Goal: Transaction & Acquisition: Download file/media

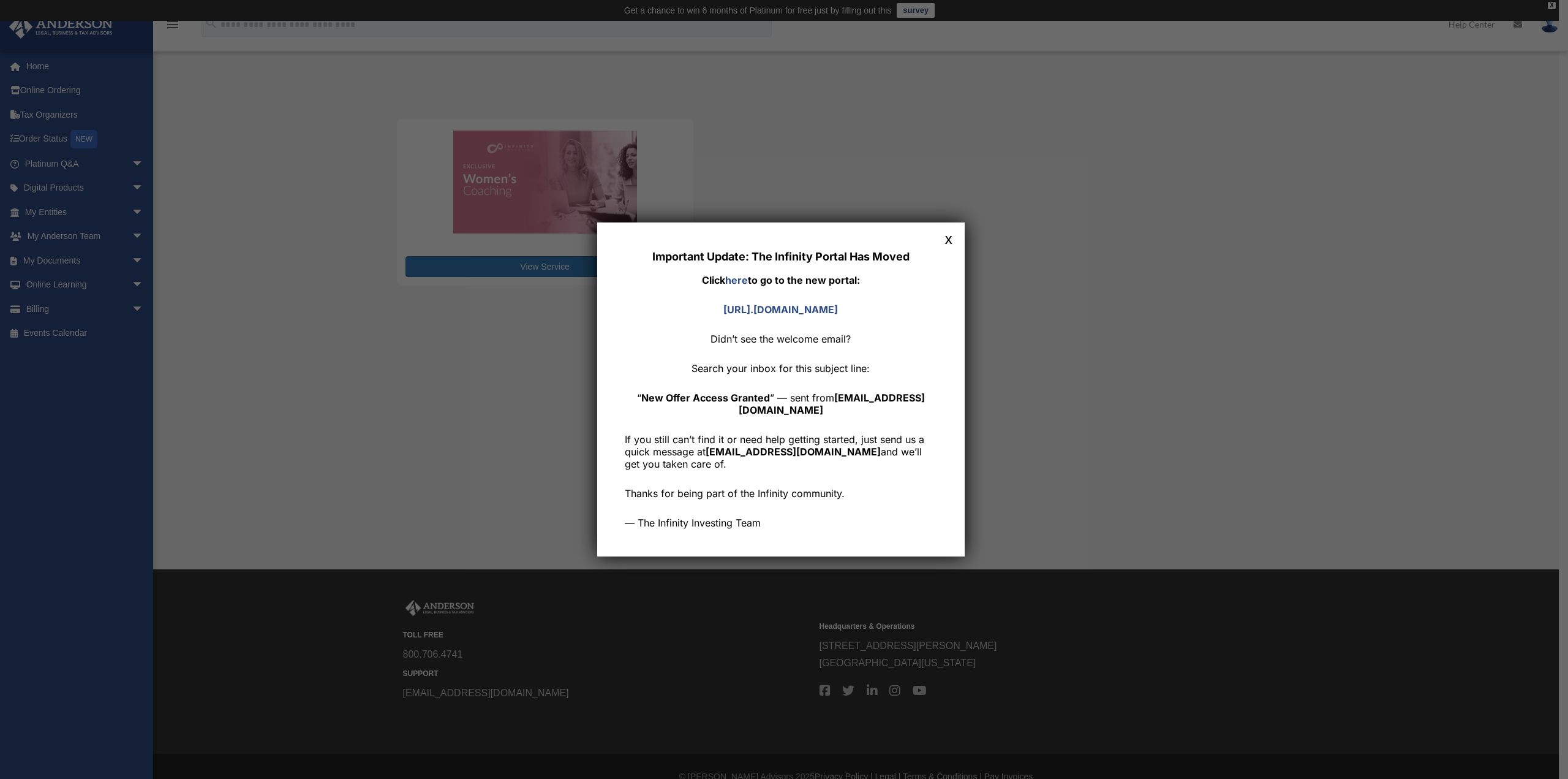
click at [955, 242] on button "x" at bounding box center [949, 238] width 16 height 16
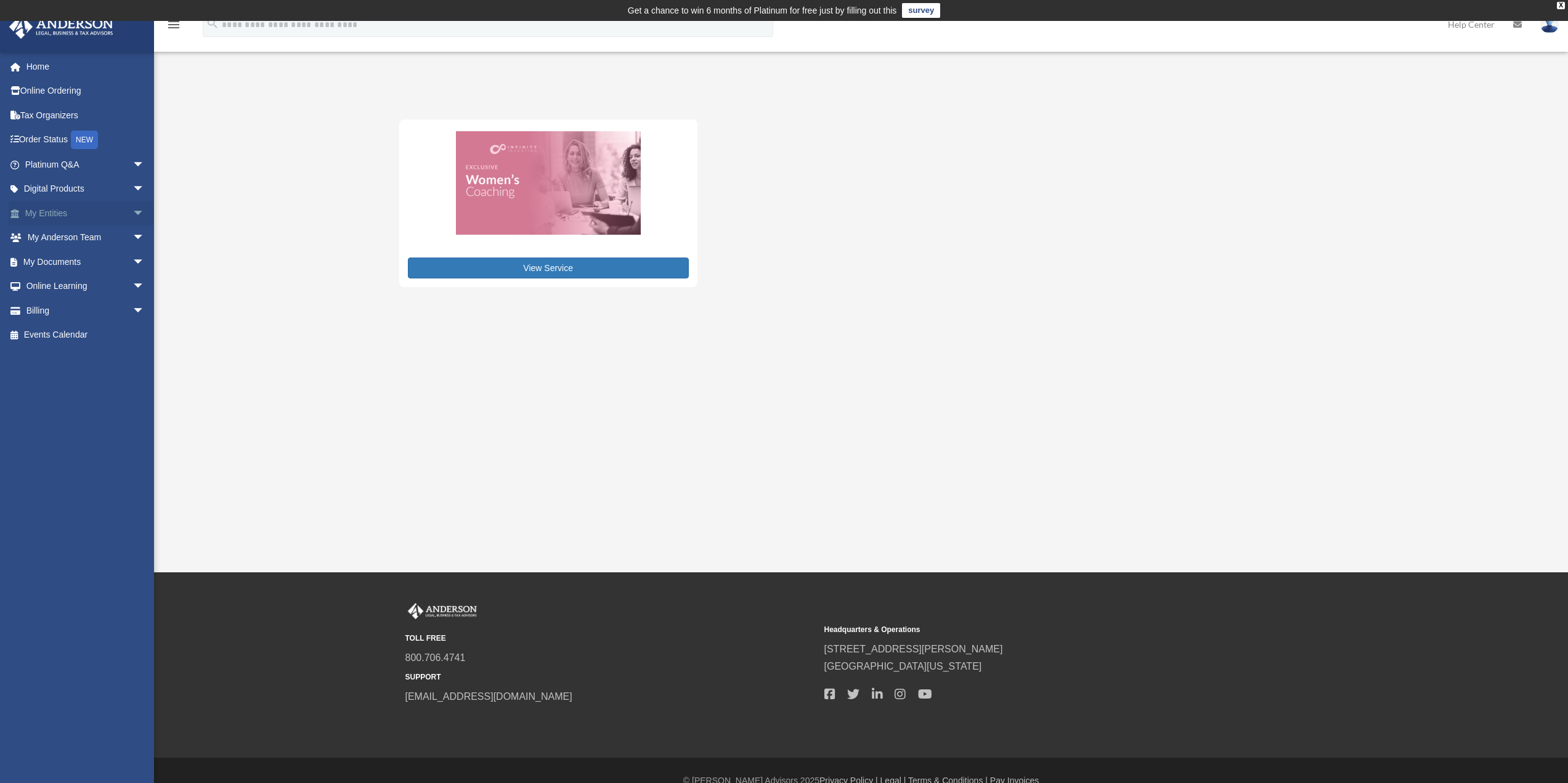
click at [59, 218] on link "My Entities arrow_drop_down" at bounding box center [86, 213] width 155 height 25
click at [59, 216] on link "My Entities arrow_drop_down" at bounding box center [86, 213] width 155 height 25
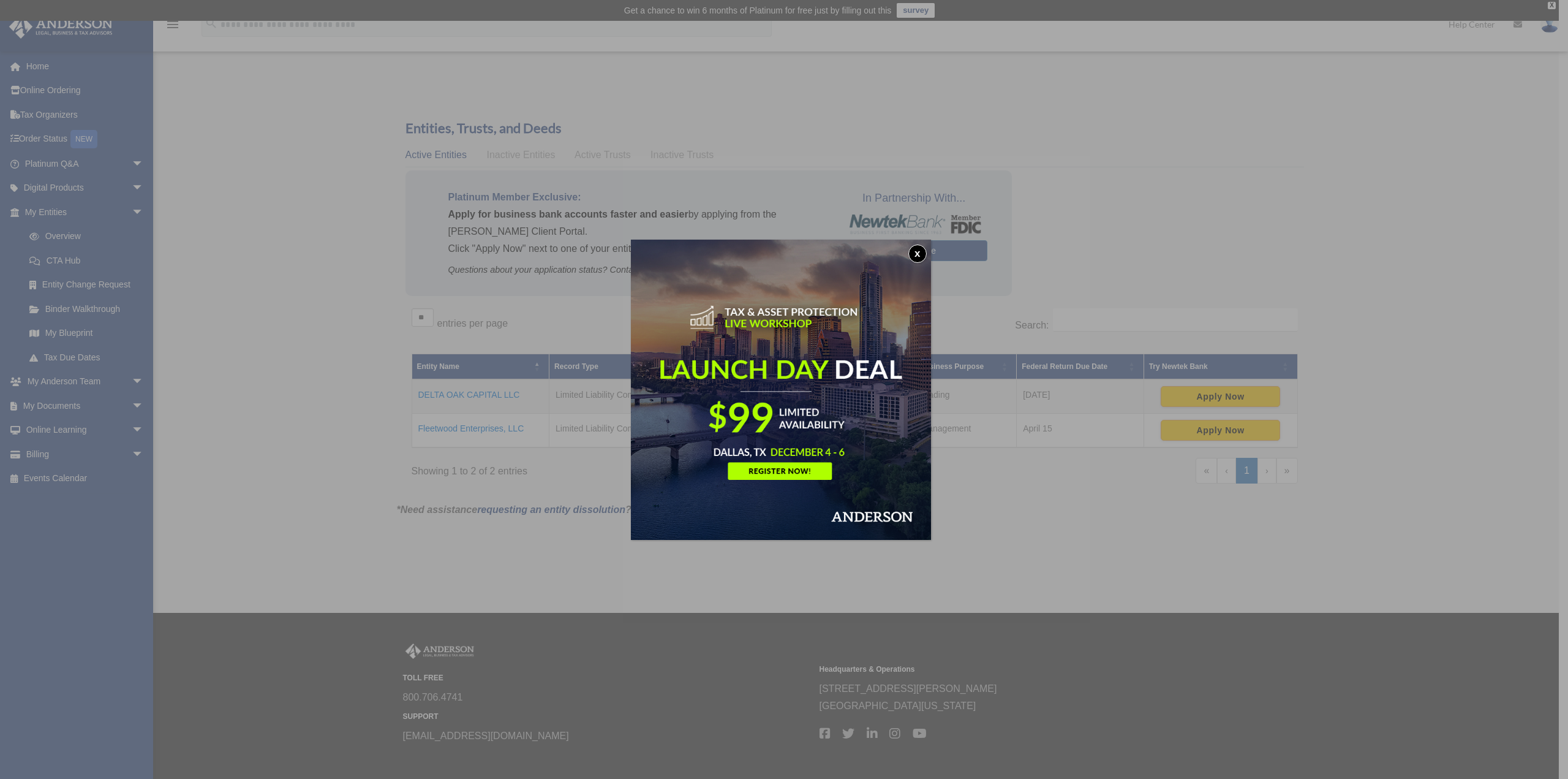
click at [918, 254] on button "x" at bounding box center [918, 254] width 18 height 18
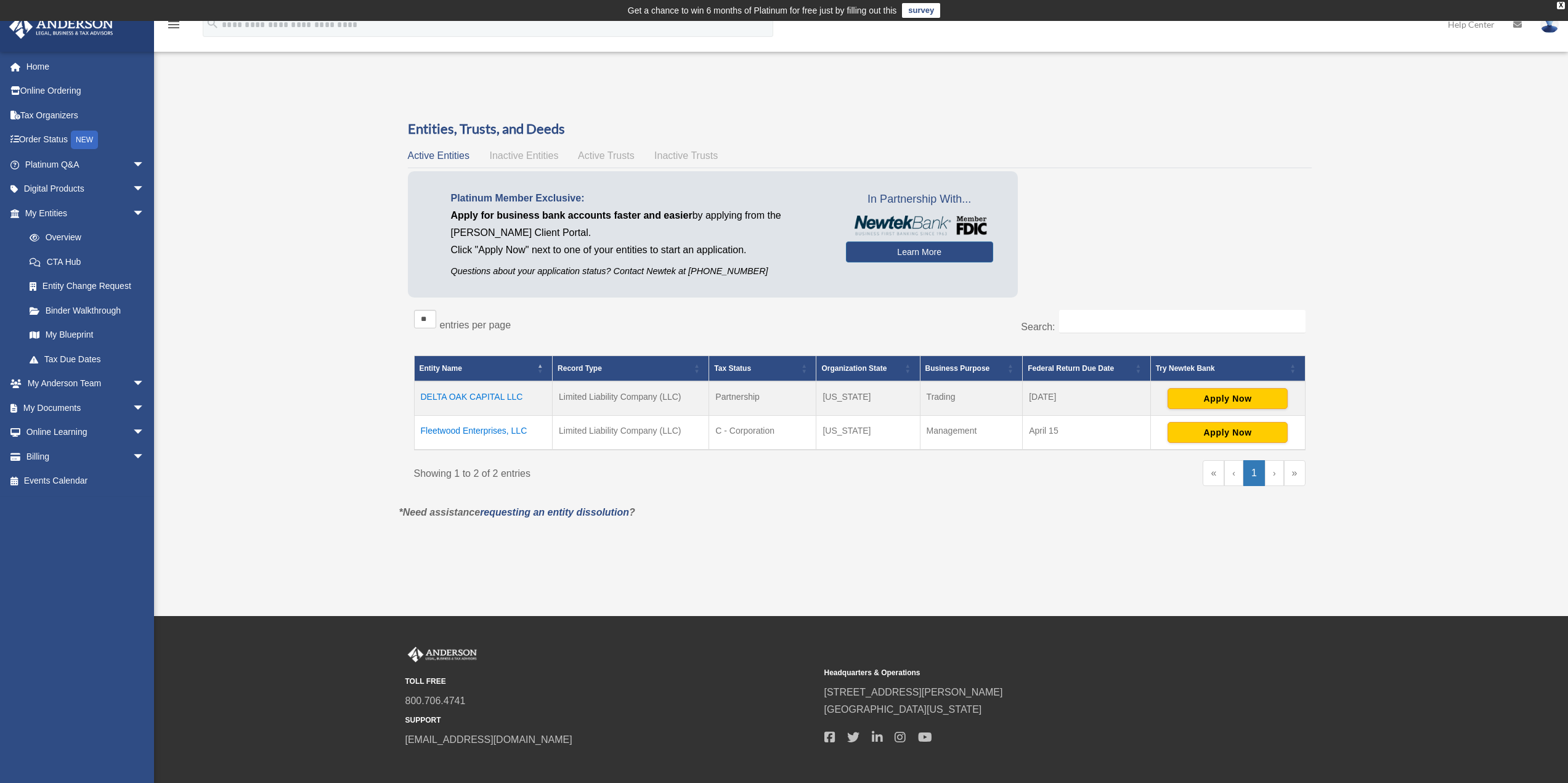
click at [459, 435] on td "Fleetwood Enterprises, LLC" at bounding box center [483, 432] width 139 height 35
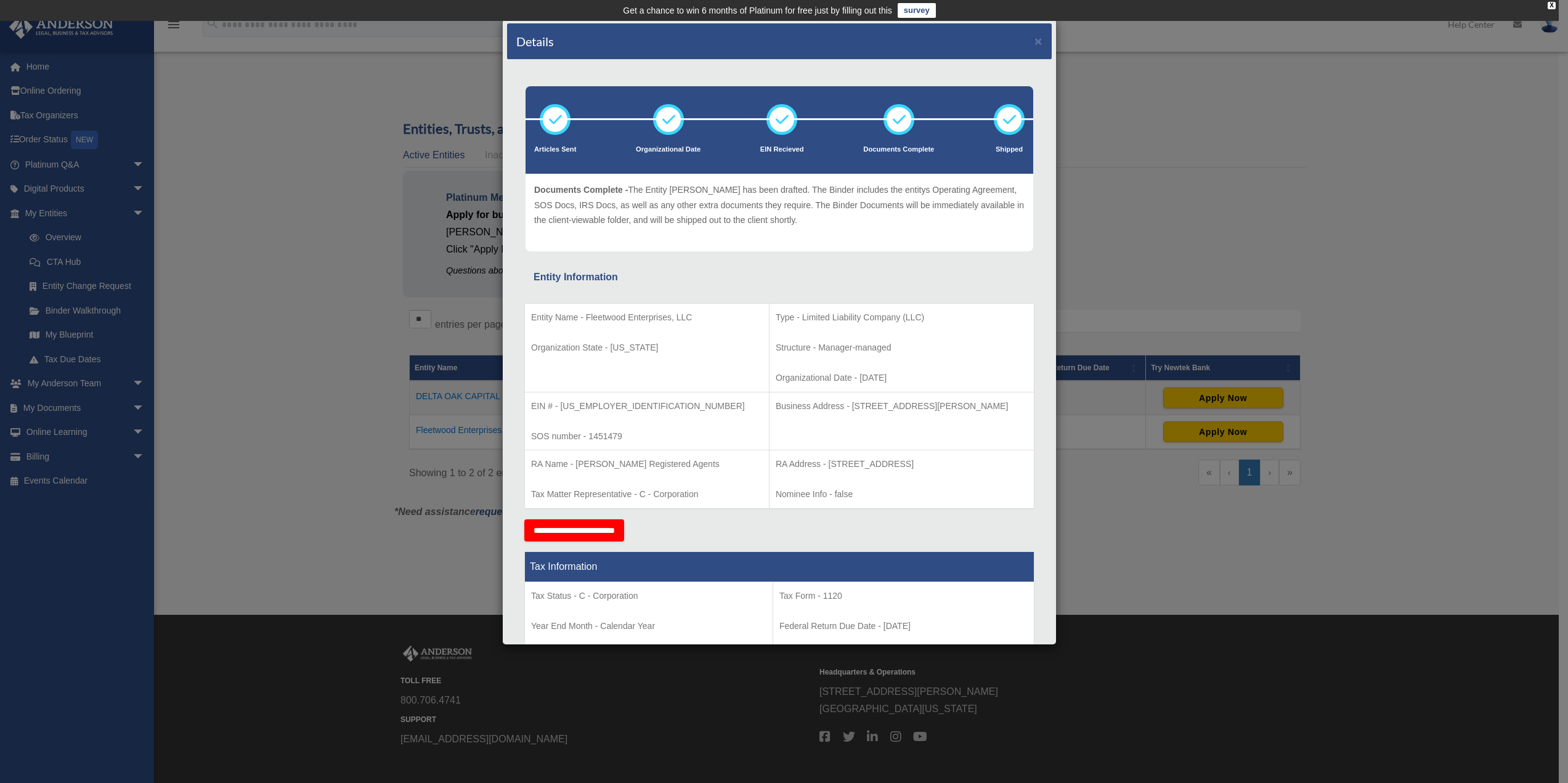
click at [1033, 42] on div "Details ×" at bounding box center [779, 41] width 544 height 36
click at [1034, 44] on button "×" at bounding box center [1038, 41] width 8 height 13
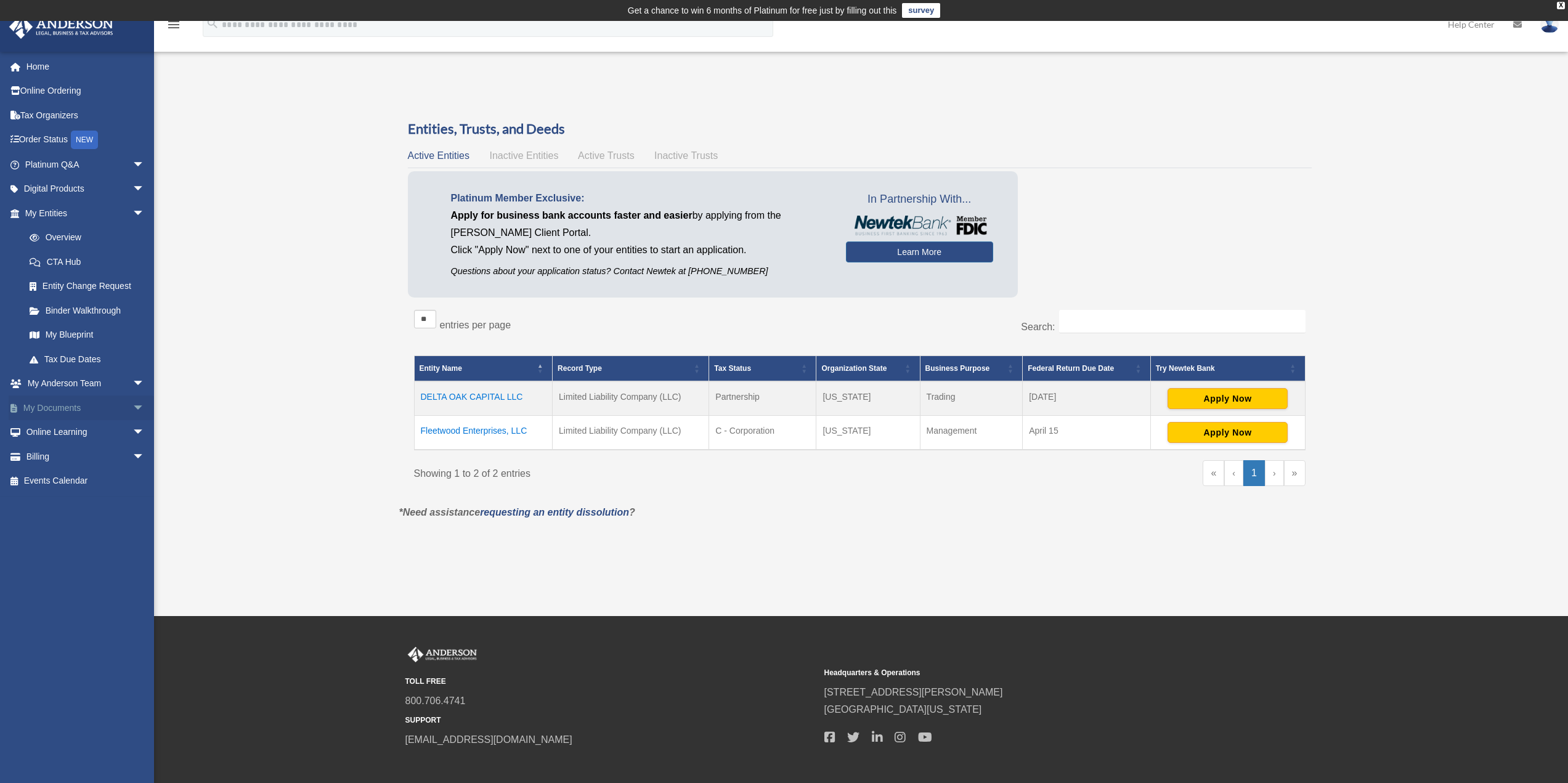
click at [80, 406] on link "My Documents arrow_drop_down" at bounding box center [86, 407] width 155 height 25
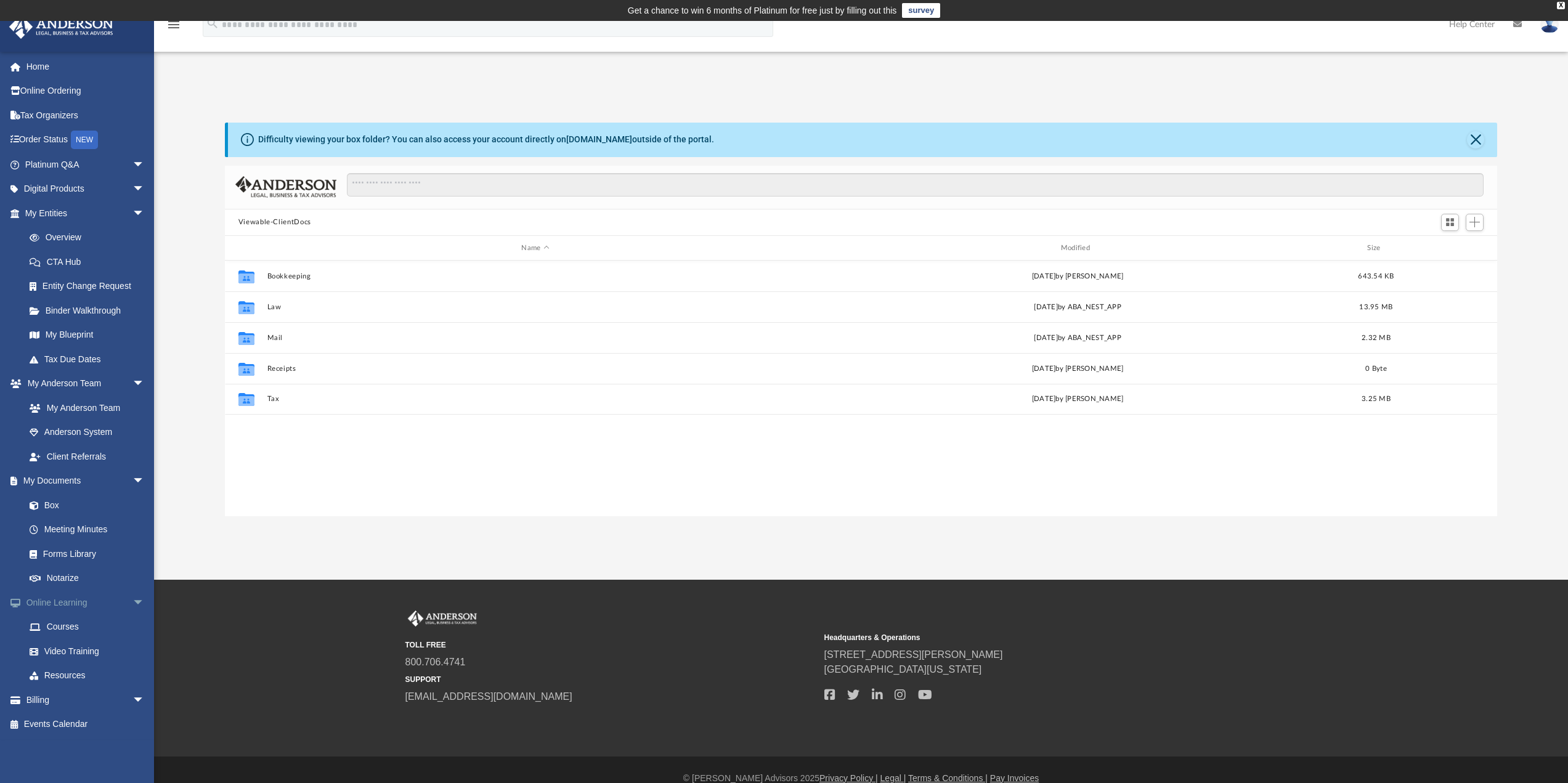
scroll to position [271, 1263]
click at [52, 507] on link "Box" at bounding box center [90, 505] width 146 height 25
click at [52, 506] on link "Box" at bounding box center [90, 505] width 146 height 25
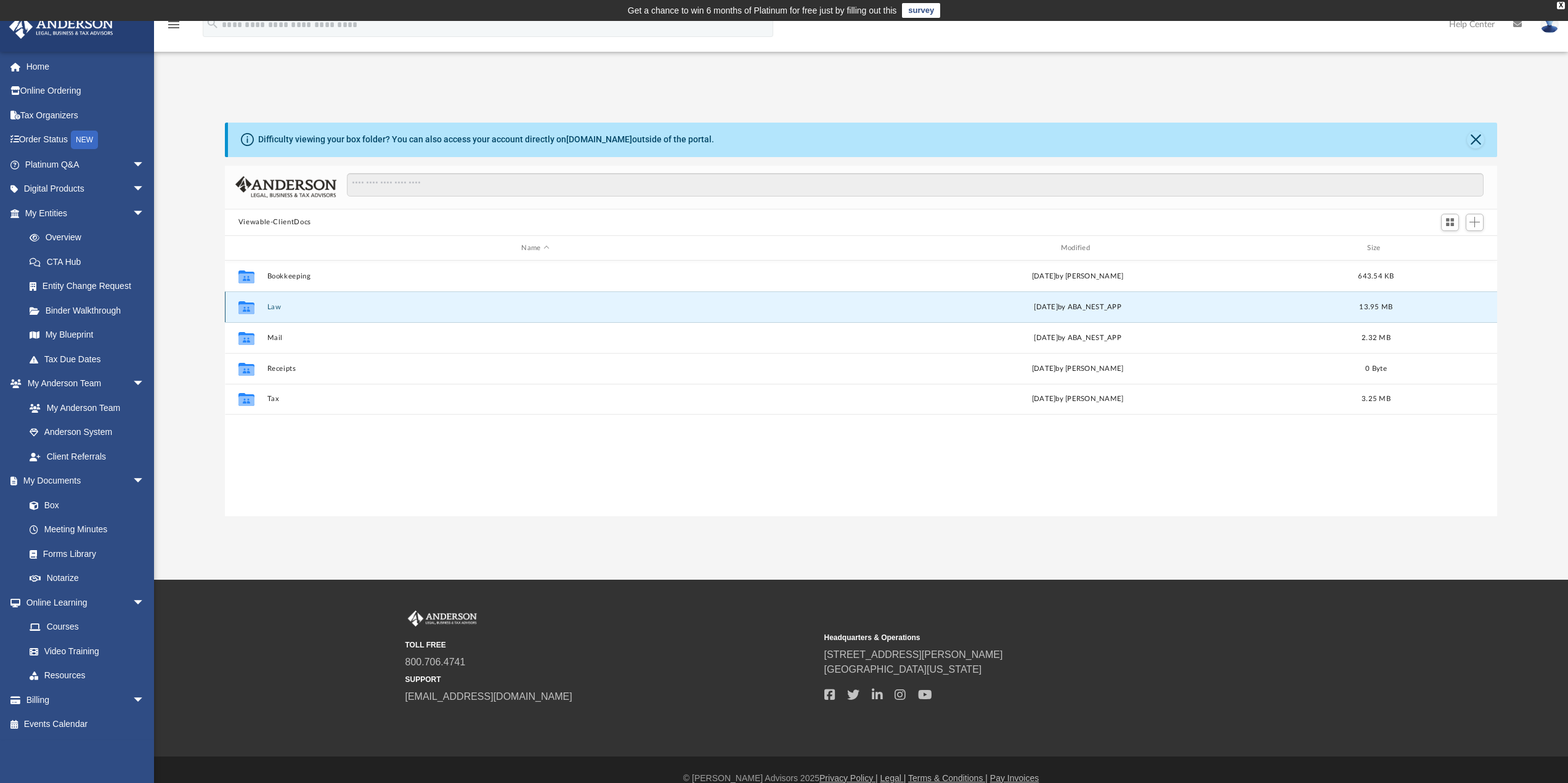
click at [280, 309] on button "Law" at bounding box center [535, 307] width 536 height 8
click at [324, 309] on button "Fleetwood Enterprises, LLC" at bounding box center [535, 307] width 536 height 8
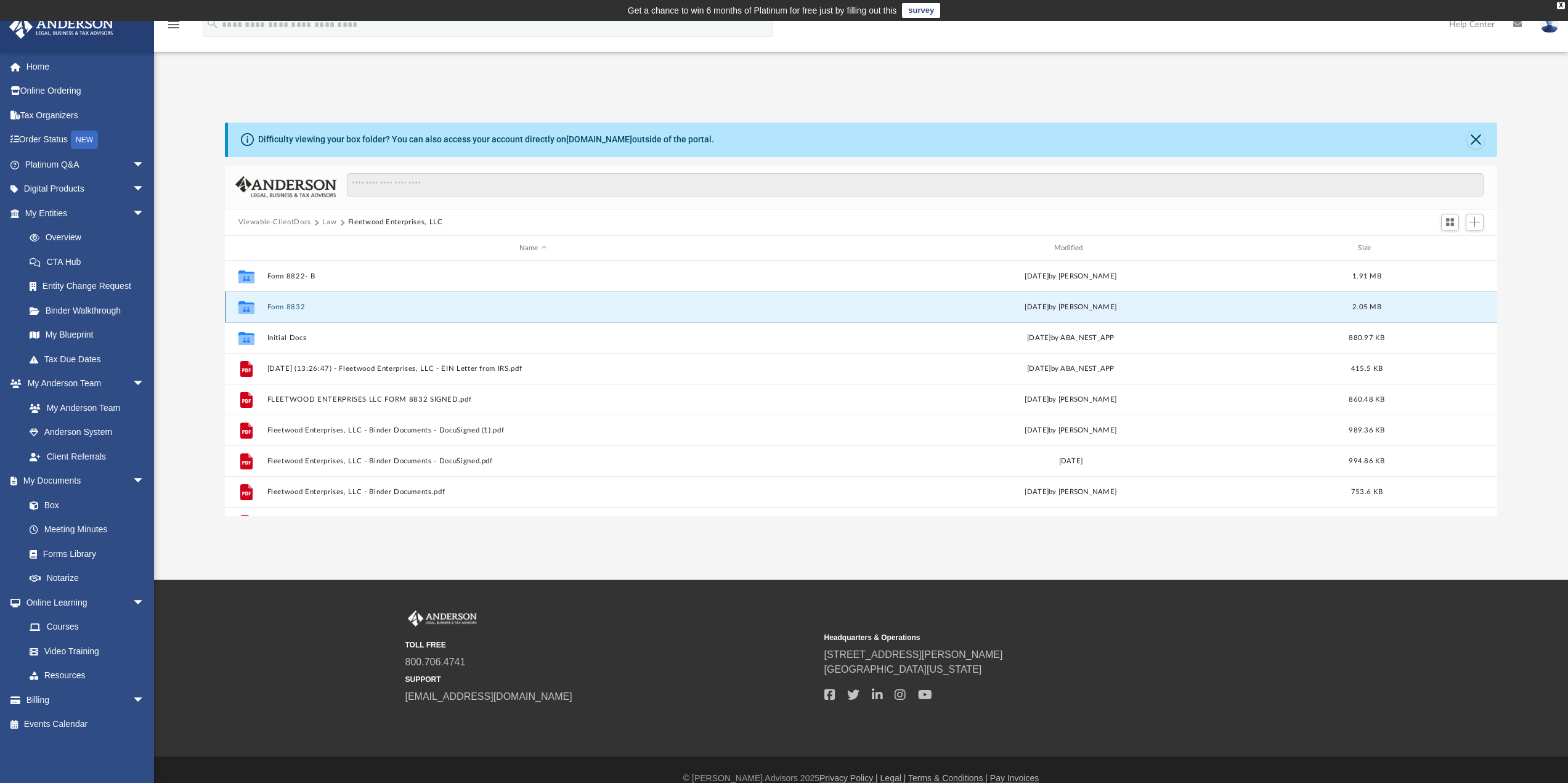
click at [297, 307] on button "Form 8832" at bounding box center [533, 307] width 532 height 8
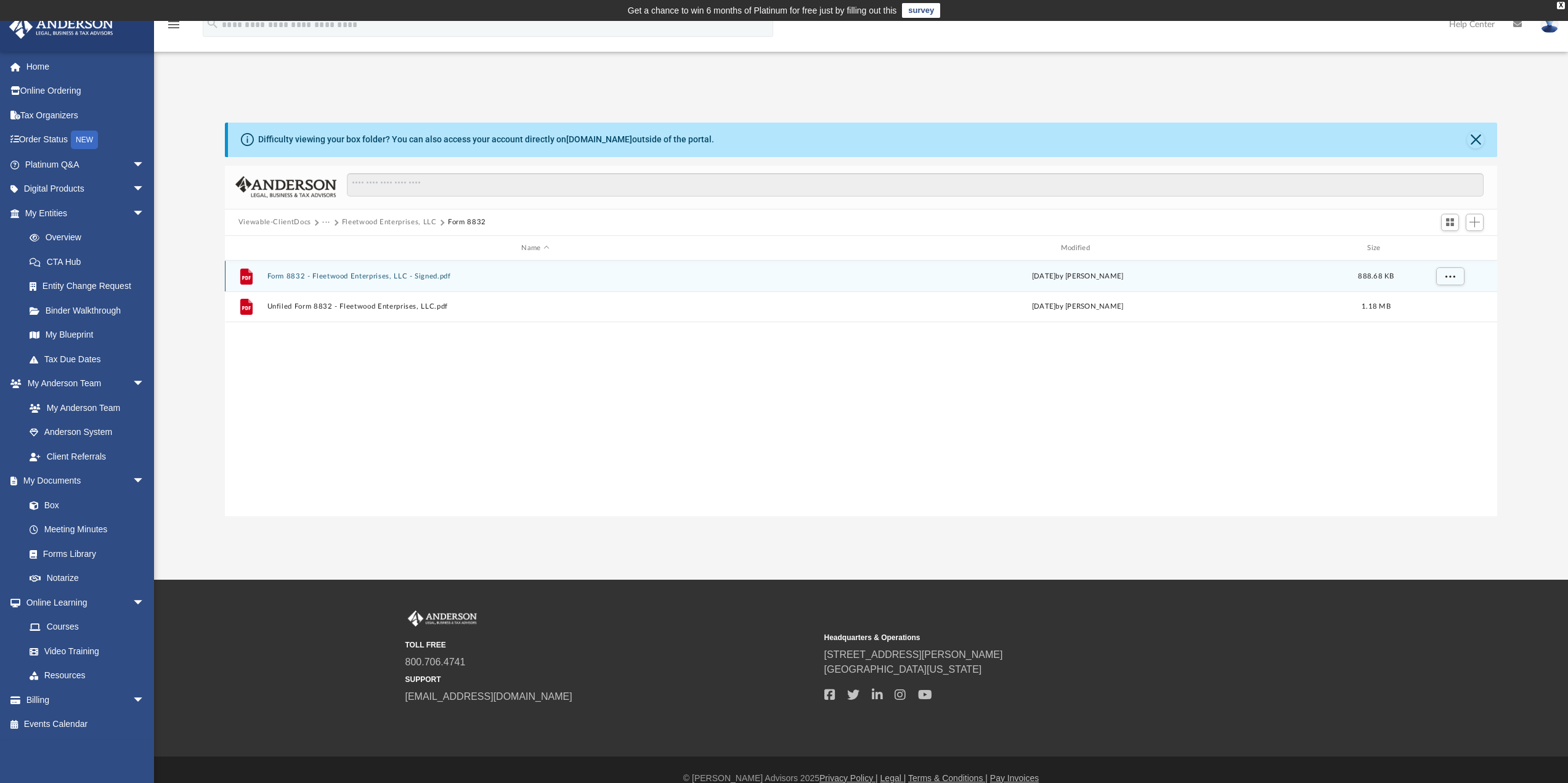
click at [353, 279] on button "Form 8832 - Fleetwood Enterprises, LLC - Signed.pdf" at bounding box center [535, 277] width 536 height 8
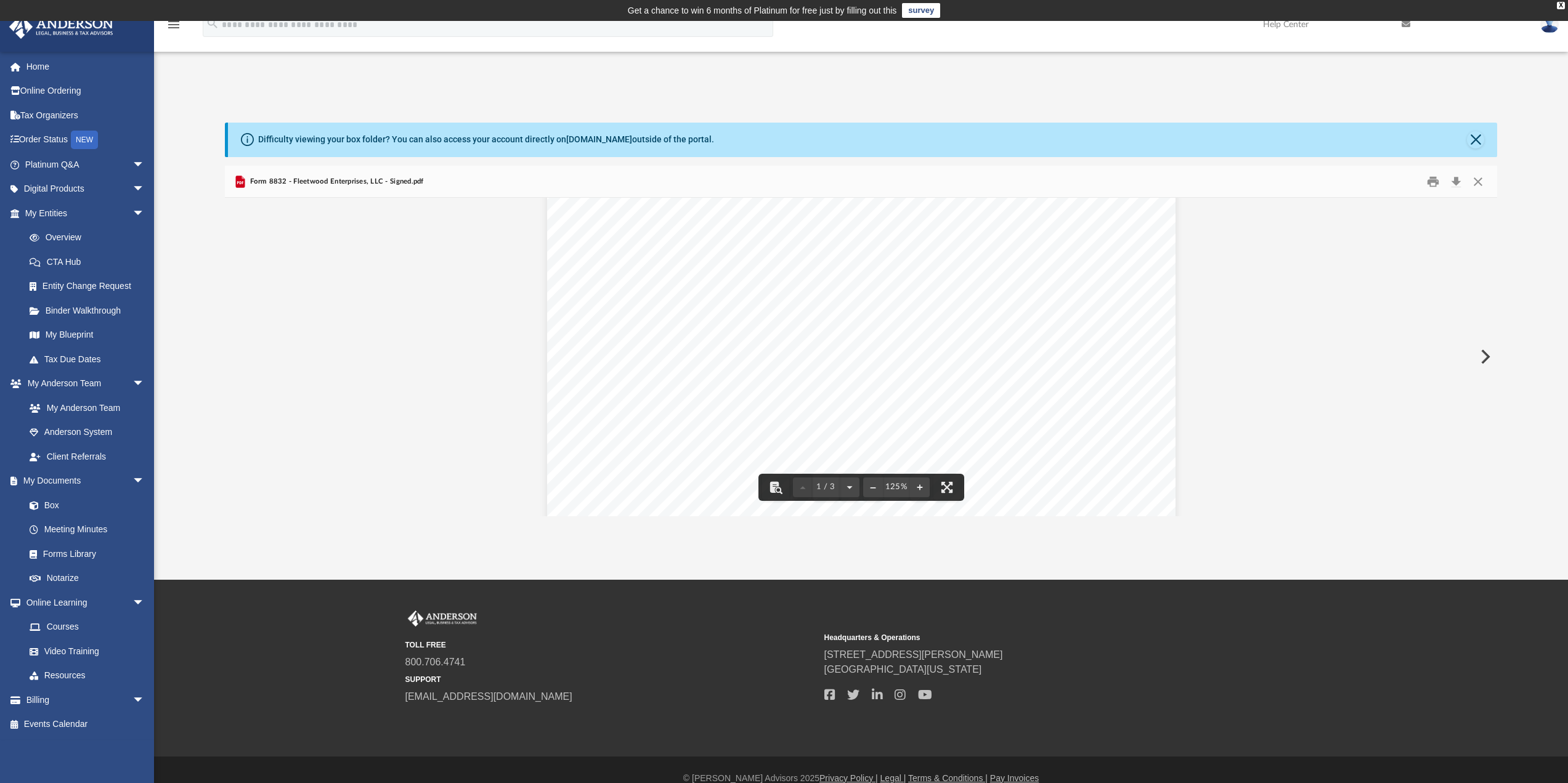
scroll to position [0, 0]
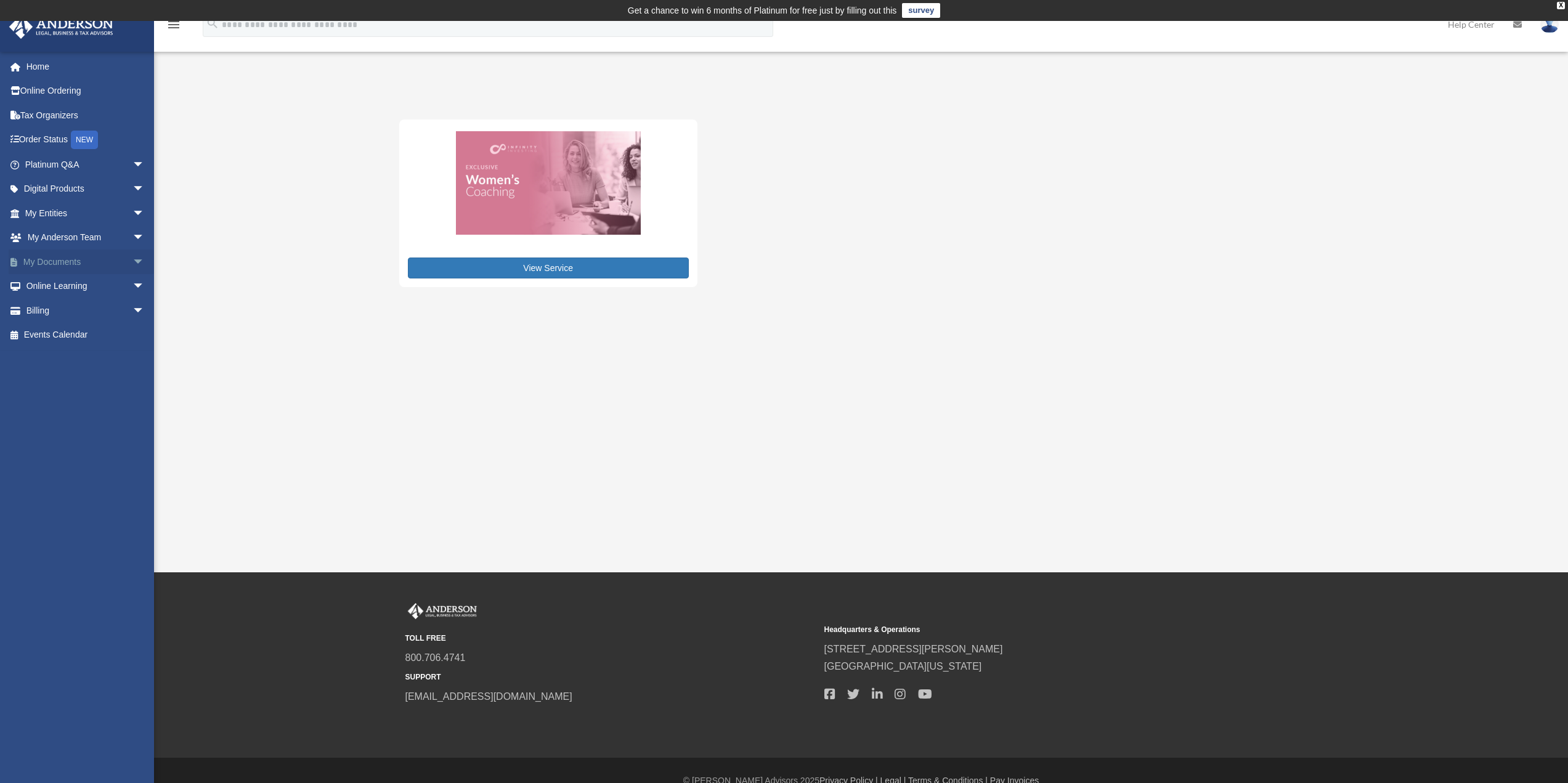
click at [132, 258] on span "arrow_drop_down" at bounding box center [144, 261] width 25 height 25
click at [58, 333] on link "Forms Library" at bounding box center [90, 335] width 146 height 25
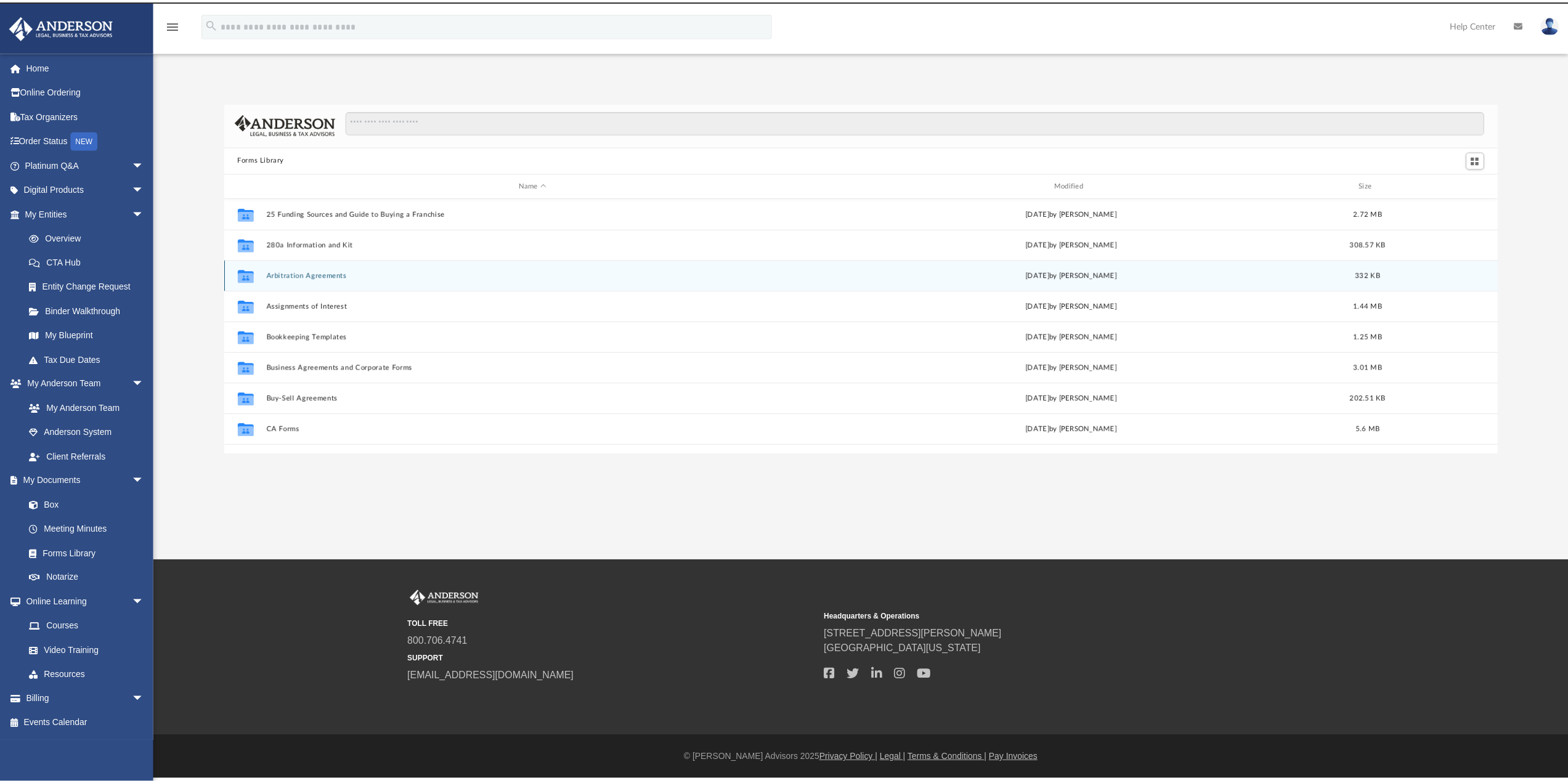
scroll to position [271, 1263]
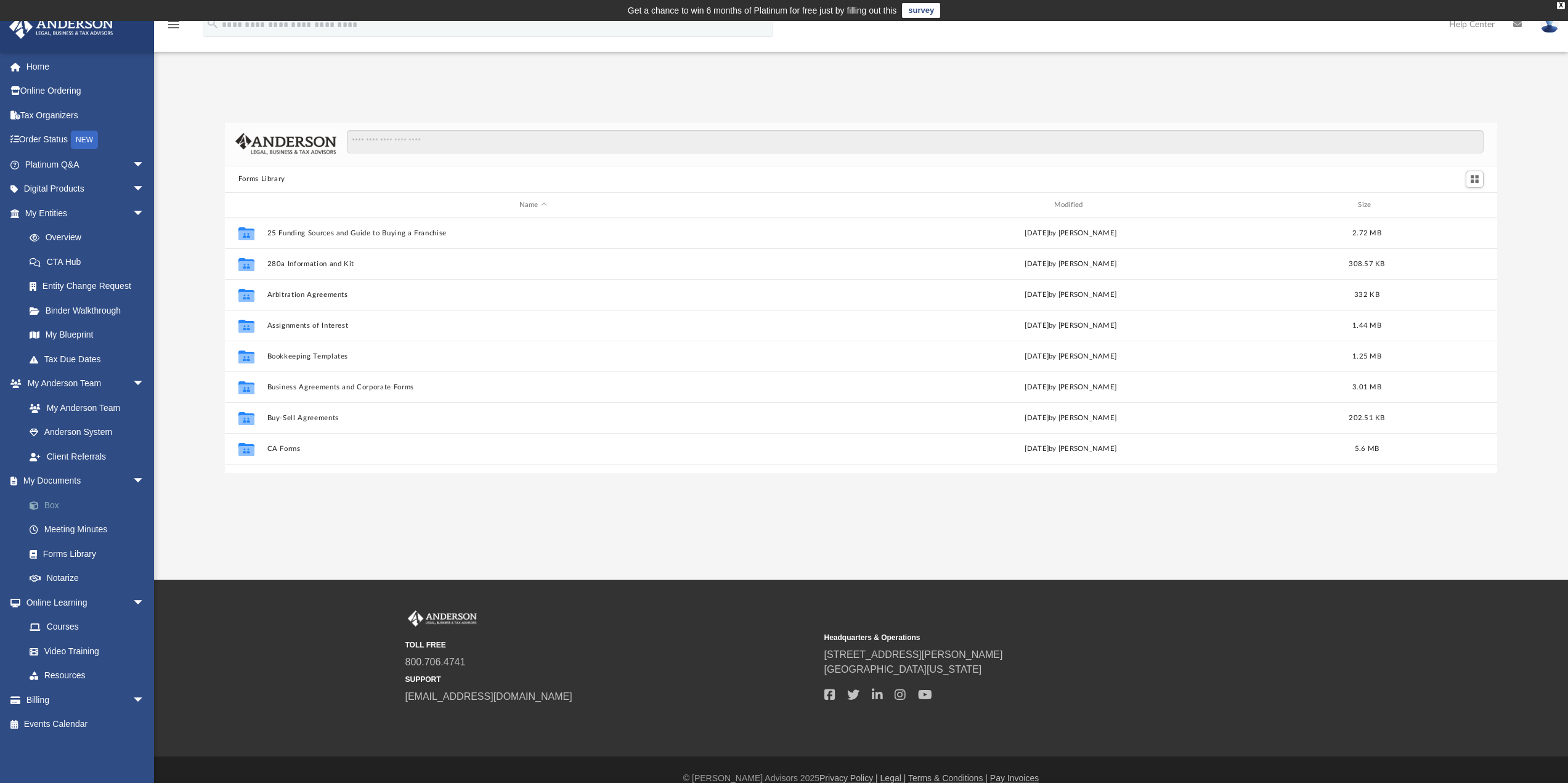
click at [57, 510] on link "Box" at bounding box center [90, 505] width 146 height 25
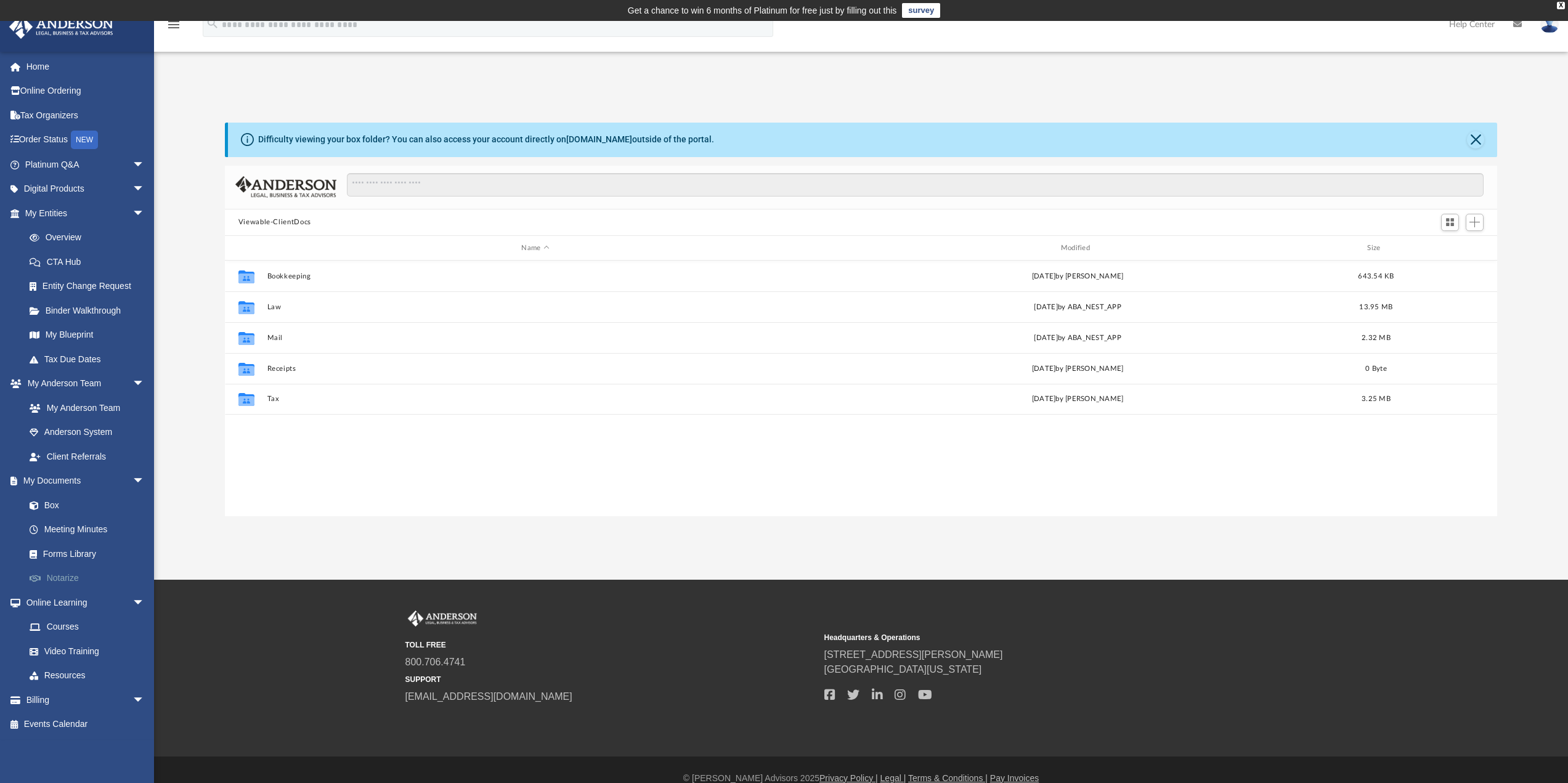
scroll to position [271, 1263]
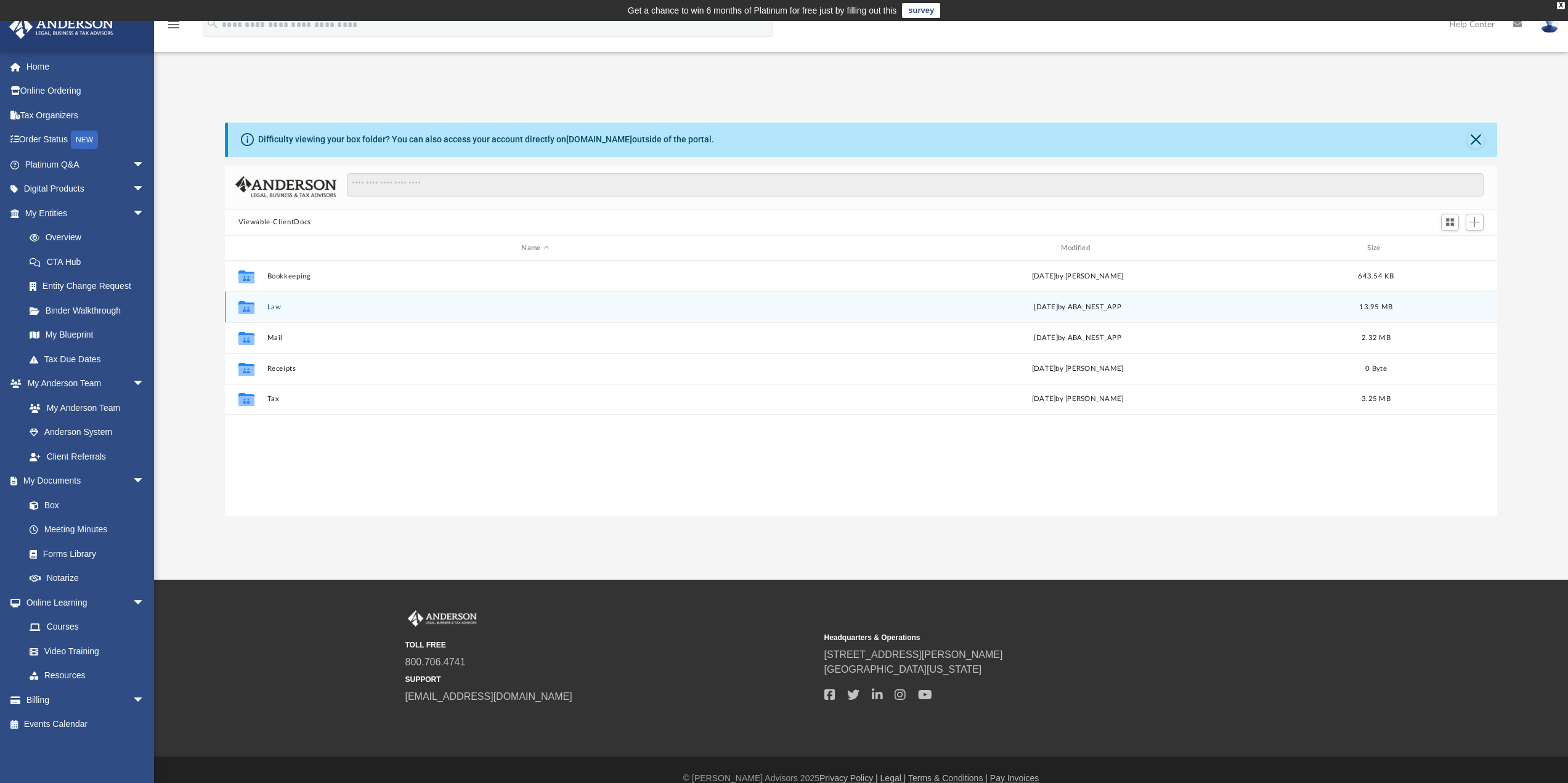
click at [278, 306] on button "Law" at bounding box center [535, 307] width 536 height 8
click at [342, 311] on div "Collaborated Folder Fleetwood Enterprises, LLC [DATE] by [PERSON_NAME] 11.44 MB" at bounding box center [861, 306] width 1273 height 31
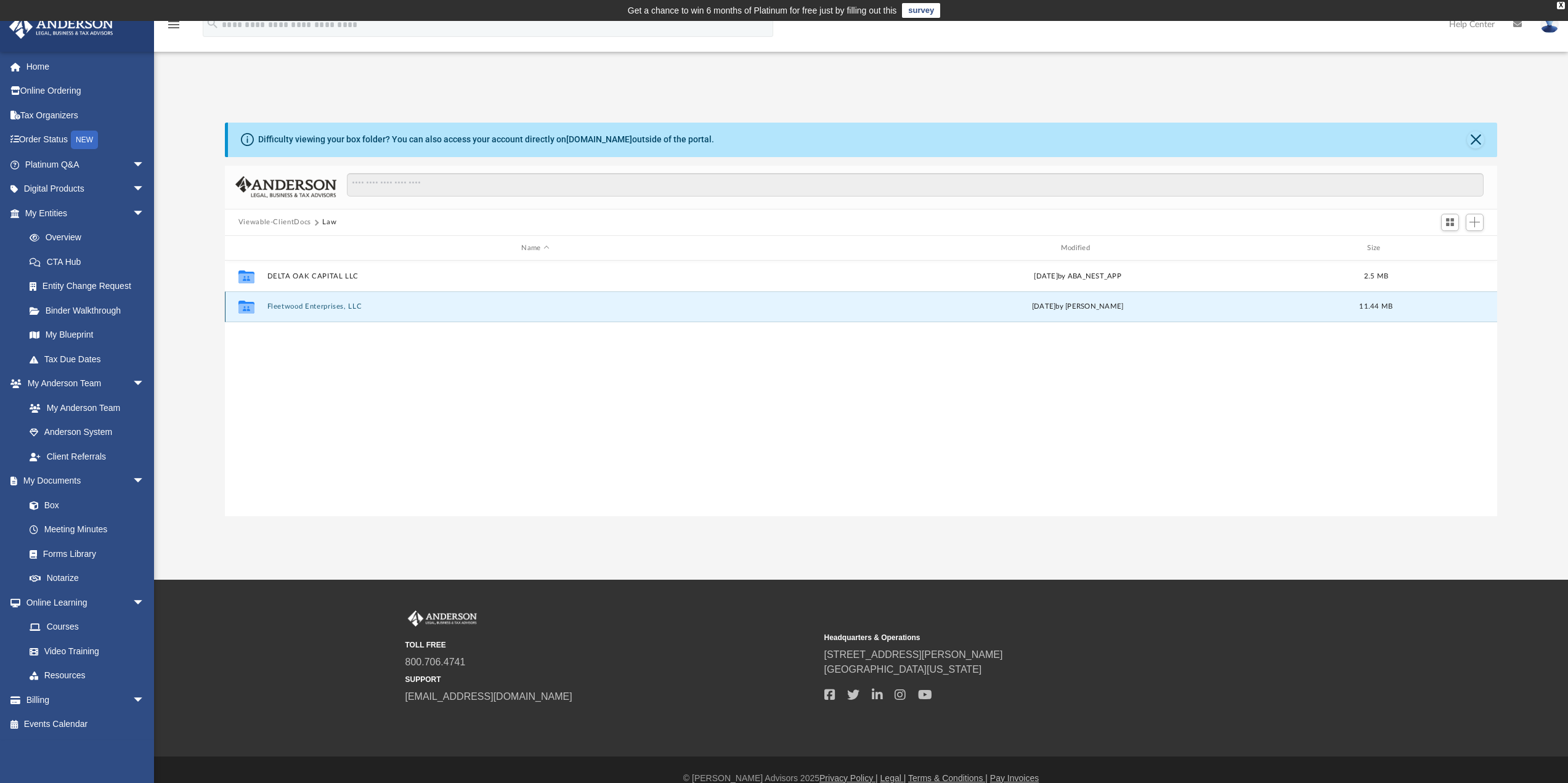
click at [342, 310] on button "Fleetwood Enterprises, LLC" at bounding box center [535, 307] width 536 height 8
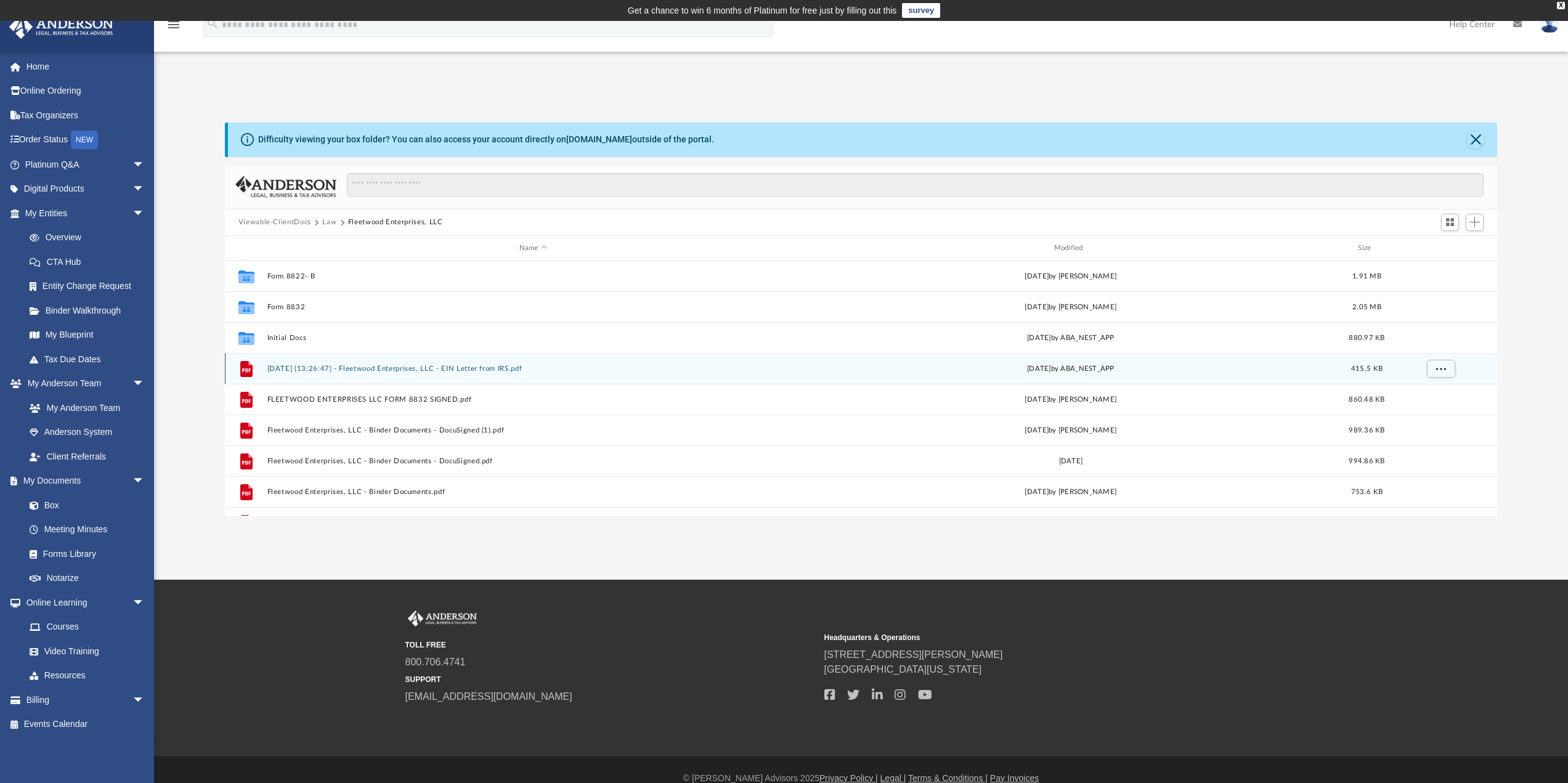
click at [345, 368] on button "2024.08.16 (13:26:47) - Fleetwood Enterprises, LLC - EIN Letter from IRS.pdf" at bounding box center [533, 369] width 532 height 8
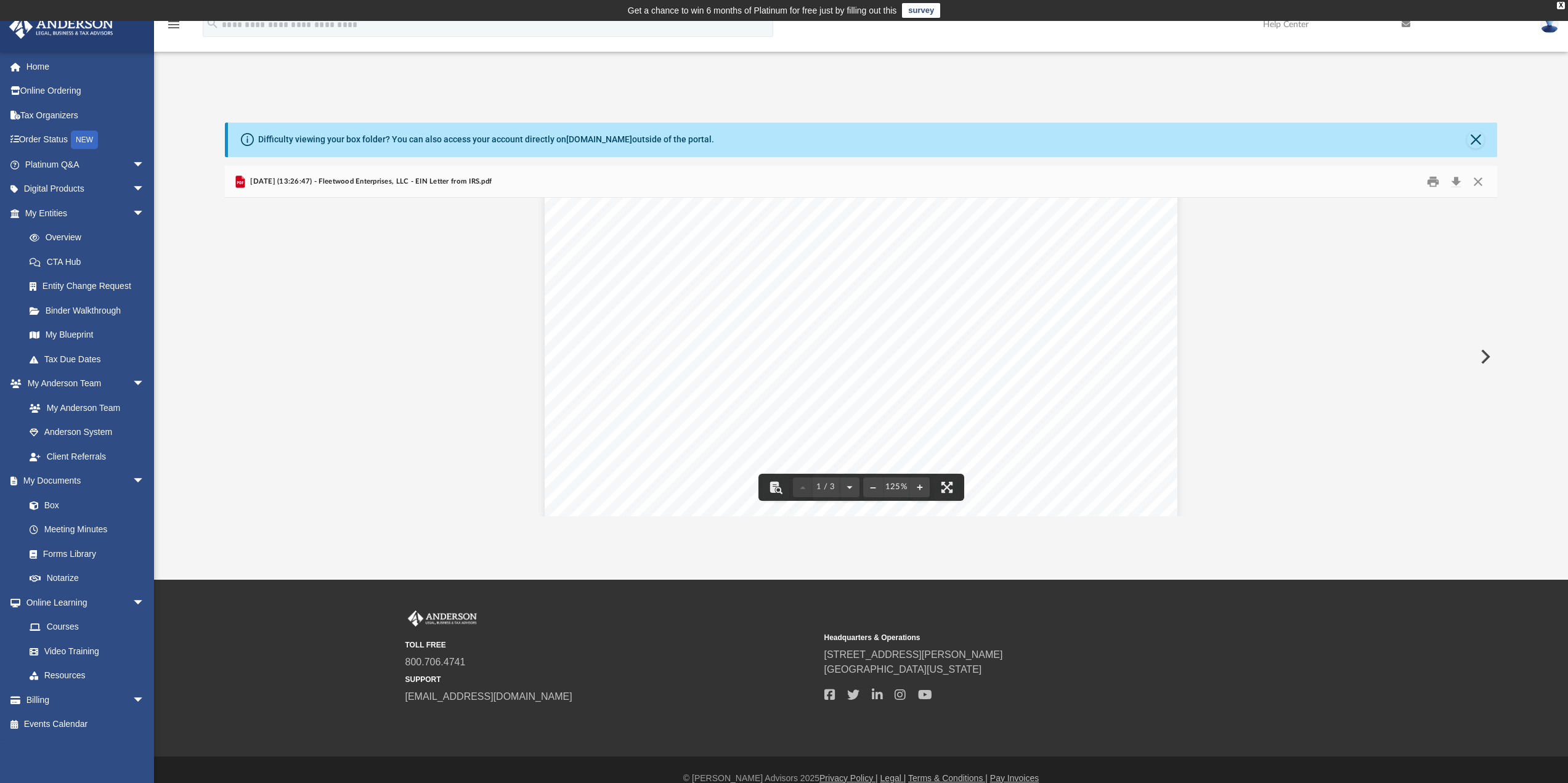
scroll to position [308, 0]
click at [1457, 183] on button "Download" at bounding box center [1455, 181] width 22 height 19
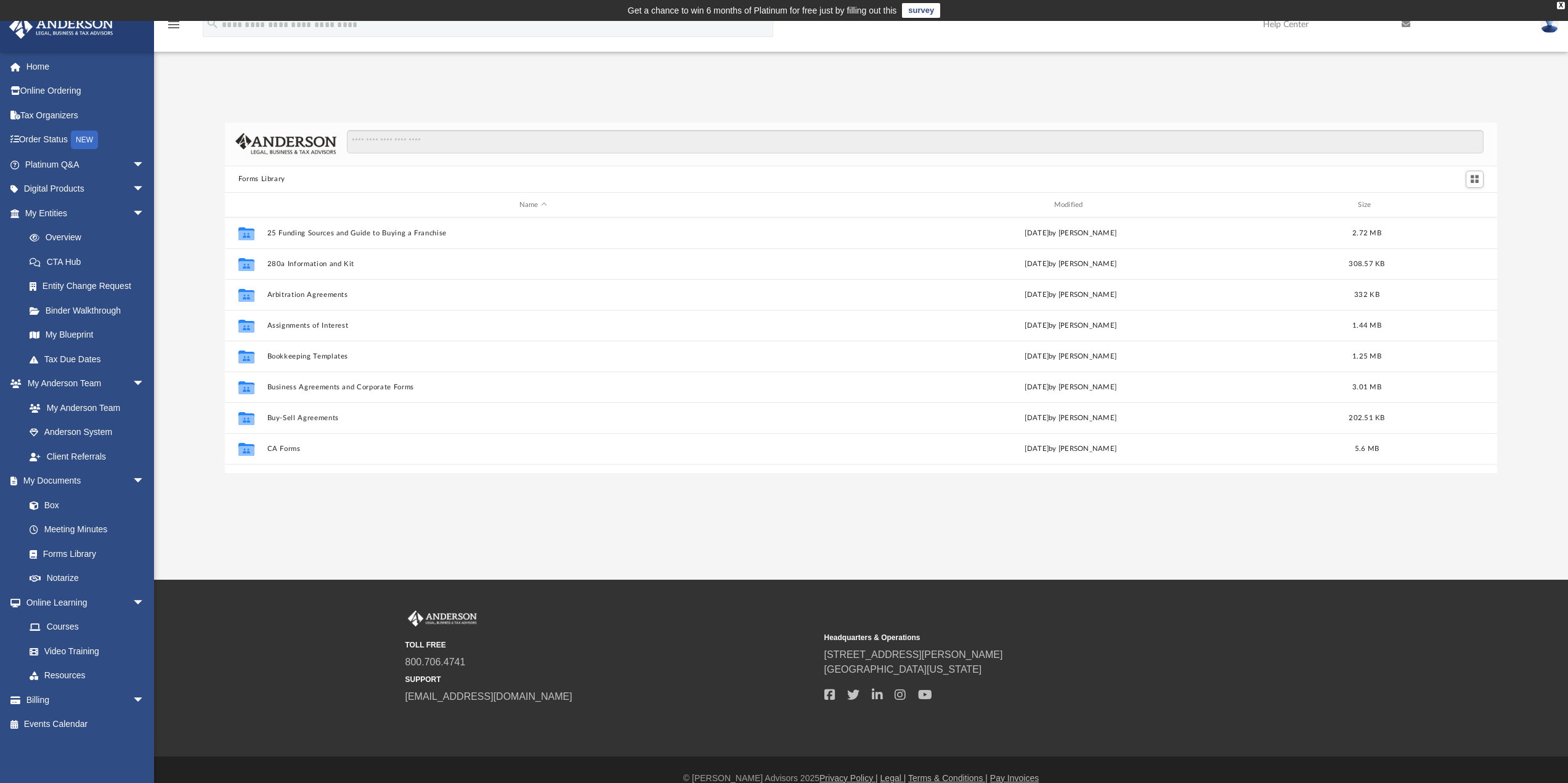
scroll to position [271, 1263]
click at [51, 510] on link "Box" at bounding box center [90, 505] width 146 height 25
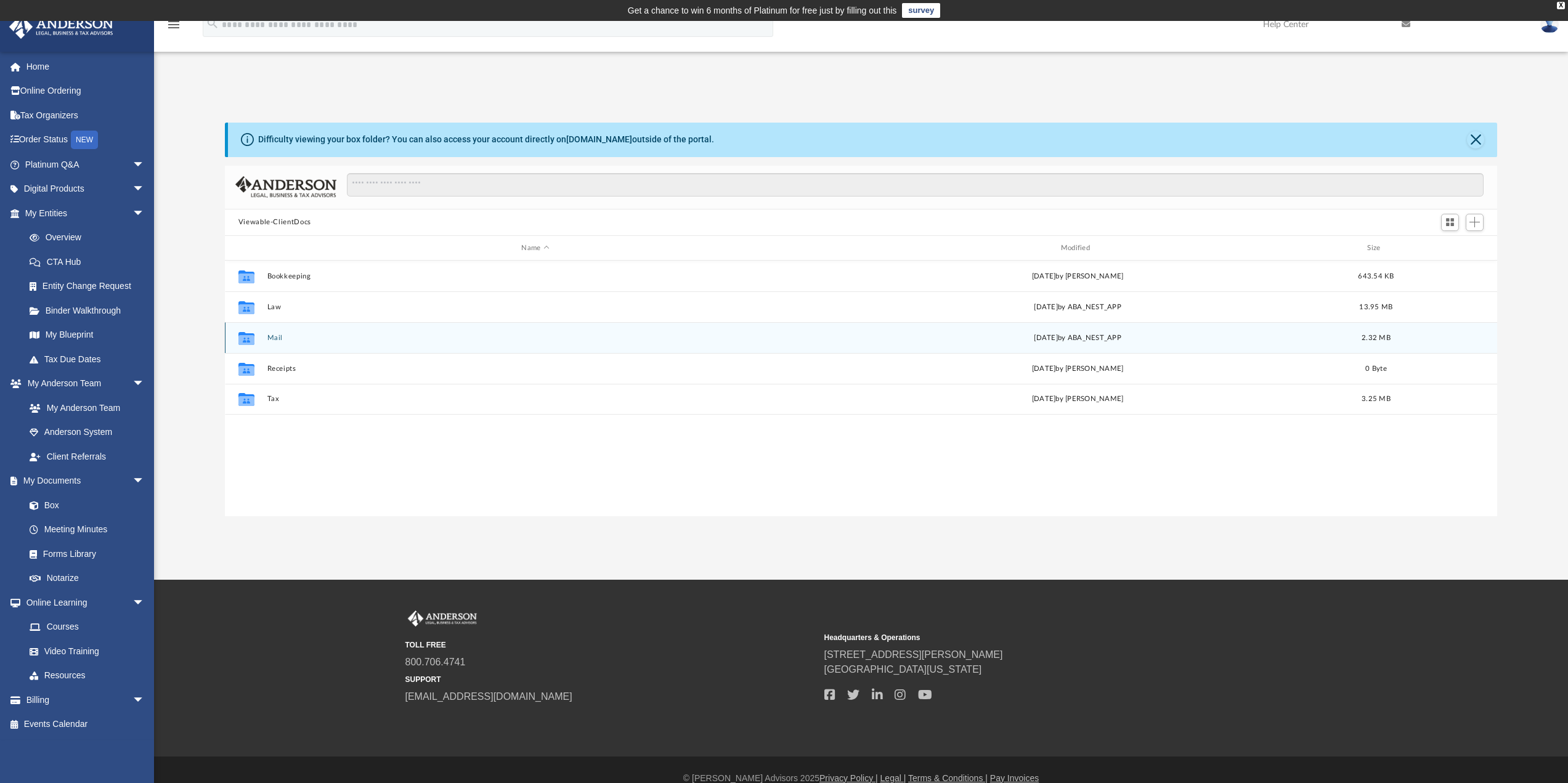
scroll to position [271, 1263]
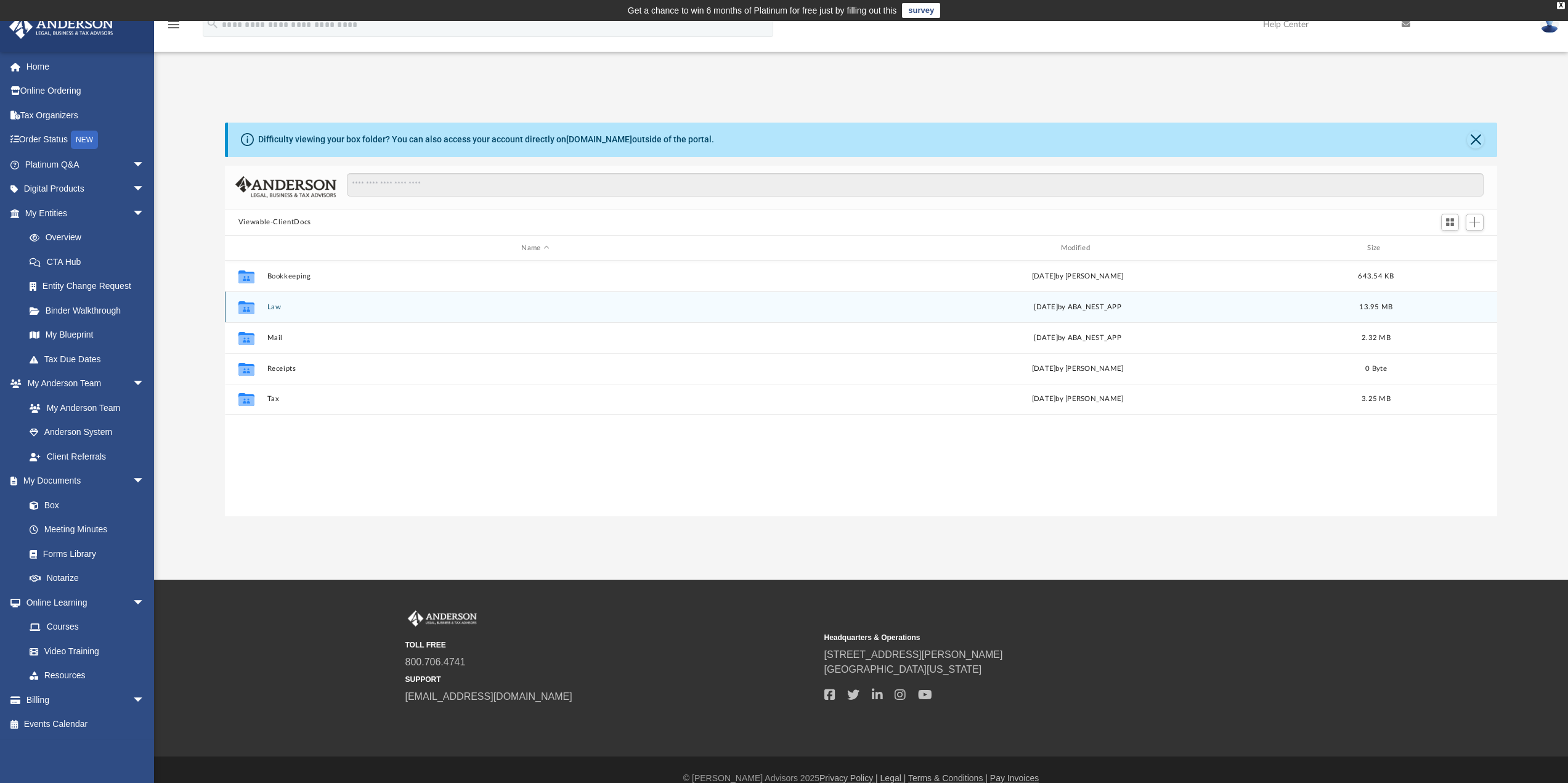
click at [292, 310] on button "Law" at bounding box center [535, 307] width 536 height 8
click at [297, 311] on div "Collaborated Folder Fleetwood Enterprises, LLC Wed Apr 2 2025 by Emily Levy 11.…" at bounding box center [861, 306] width 1273 height 31
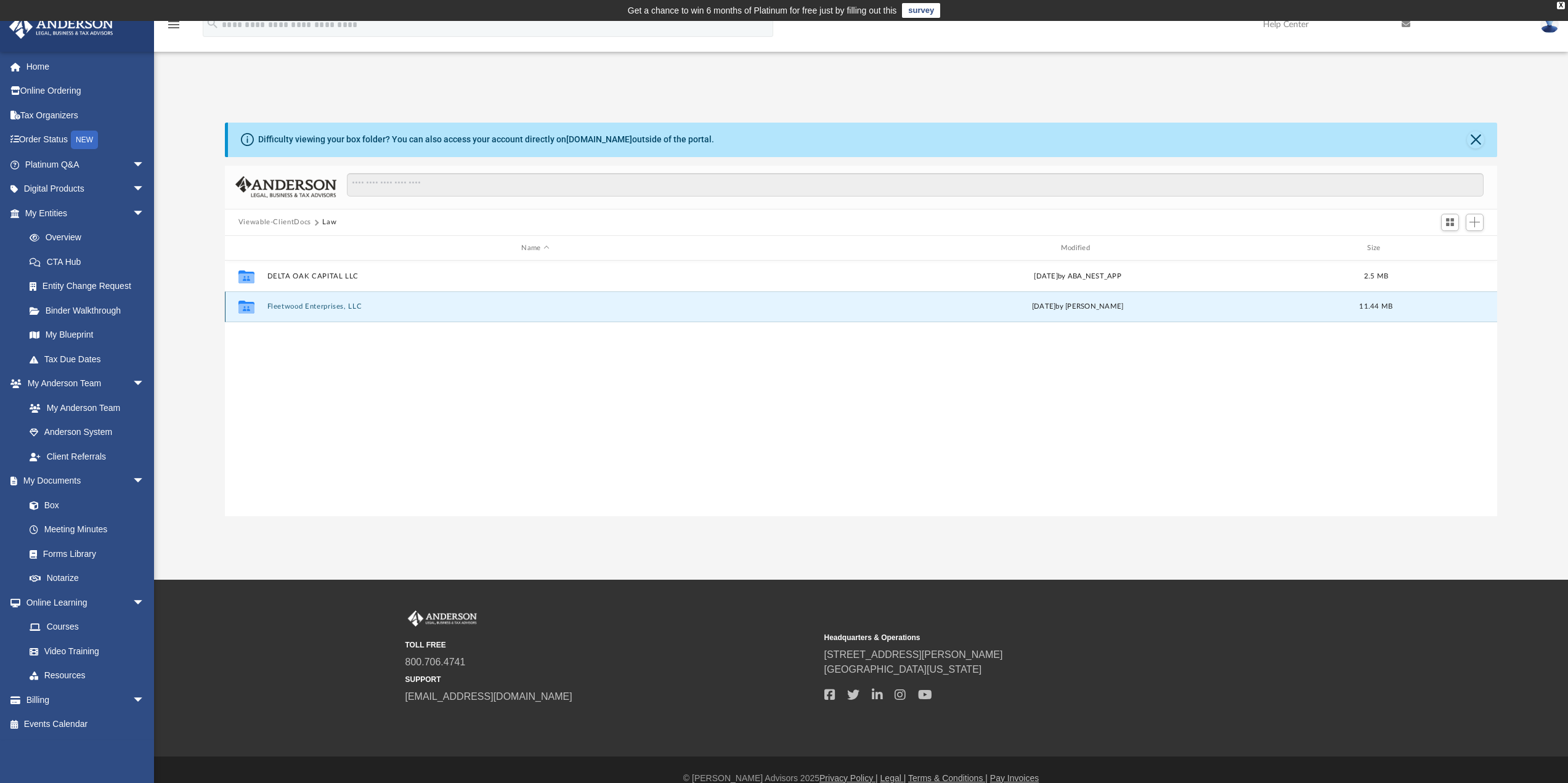
click at [298, 309] on button "Fleetwood Enterprises, LLC" at bounding box center [535, 307] width 536 height 8
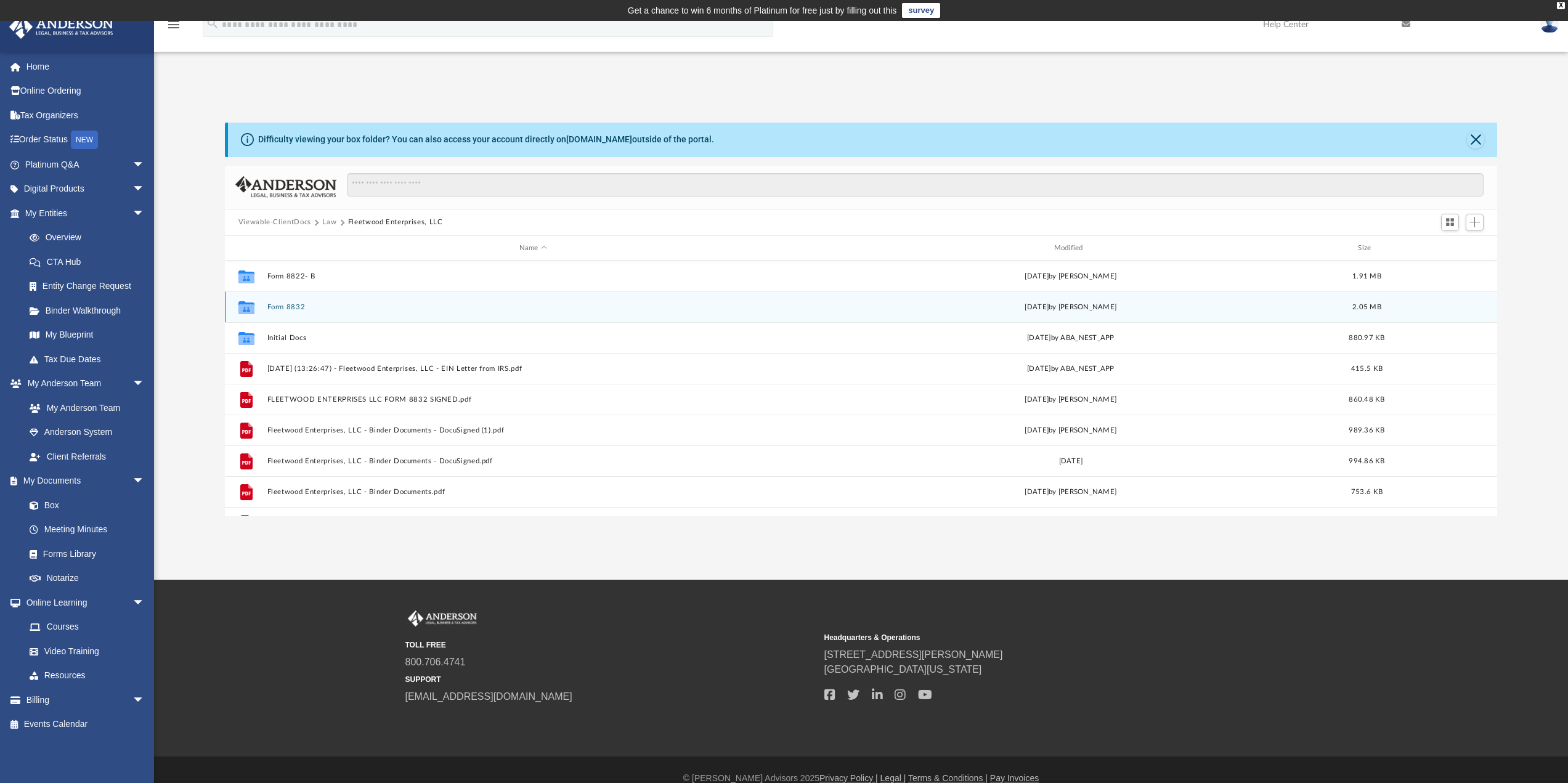
click at [327, 314] on div "Collaborated Folder Form 8832 Mon Aug 19 2024 by Michael Garrett 2.05 MB" at bounding box center [861, 306] width 1273 height 31
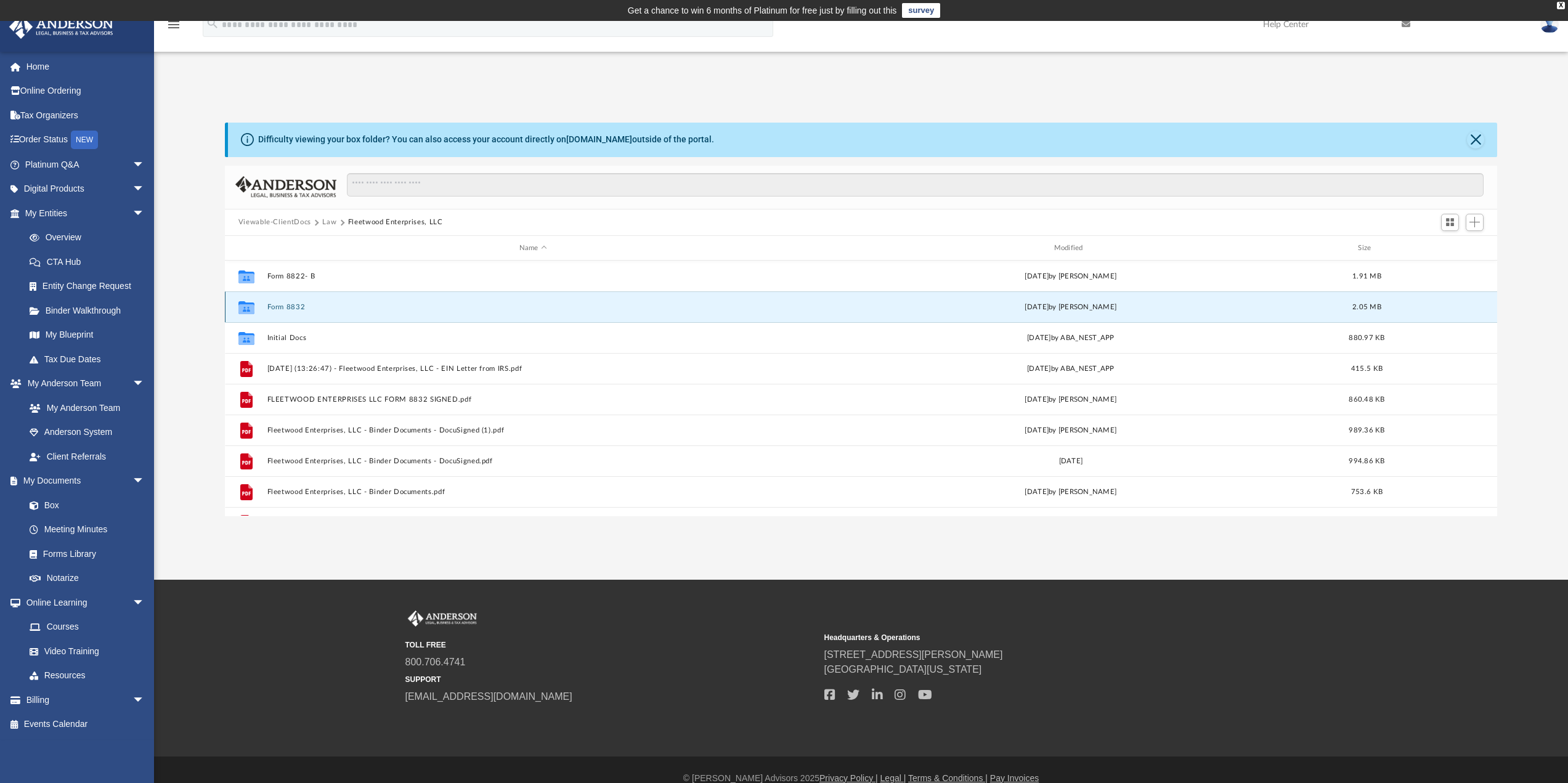
click at [303, 309] on button "Form 8832" at bounding box center [533, 307] width 532 height 8
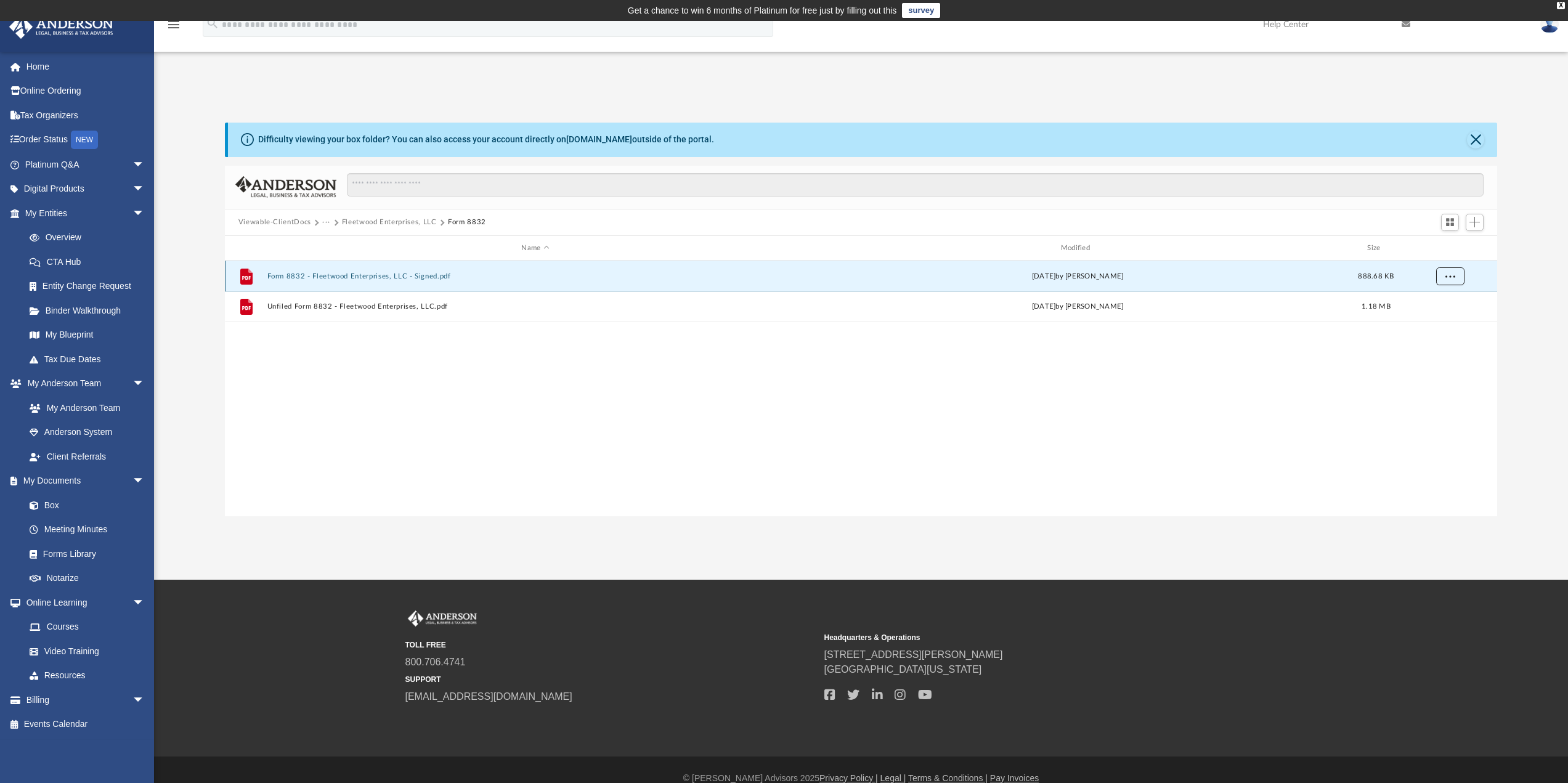
click at [1454, 280] on button "More options" at bounding box center [1449, 276] width 28 height 19
click at [1441, 321] on li "Download" at bounding box center [1438, 321] width 35 height 13
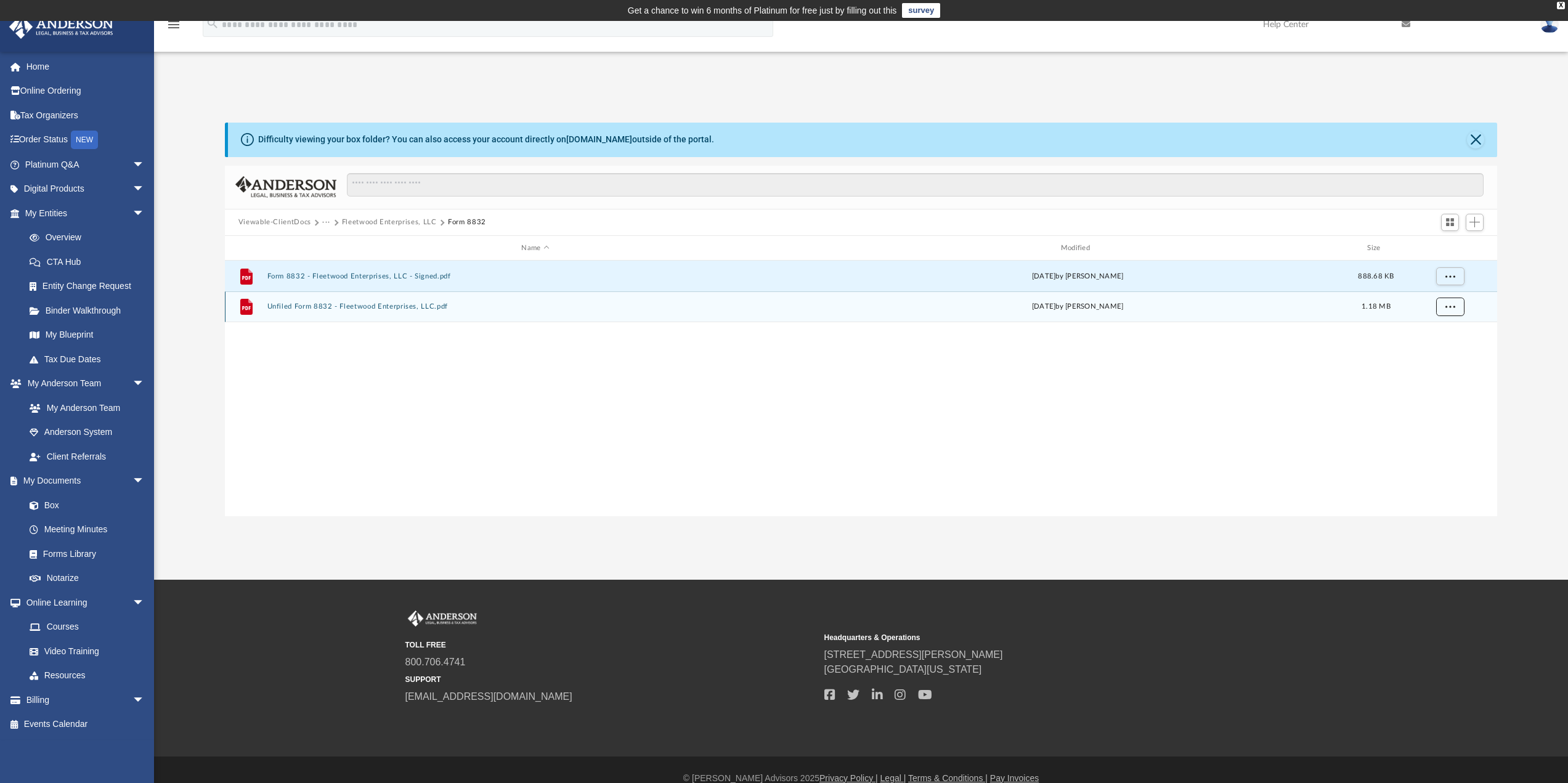
click at [1450, 306] on span "More options" at bounding box center [1449, 306] width 10 height 6
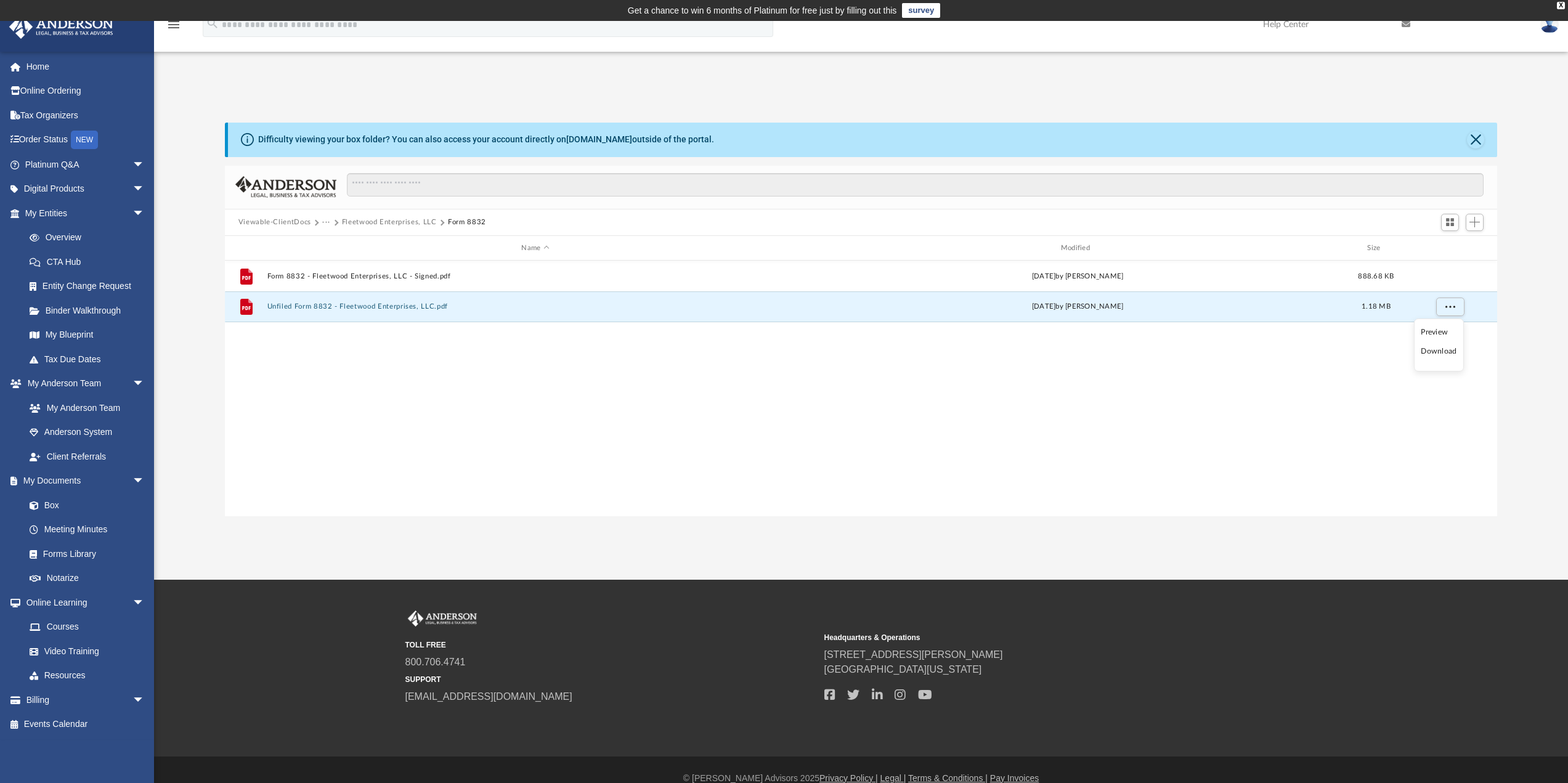
click at [1430, 348] on li "Download" at bounding box center [1438, 352] width 35 height 13
